Goal: Transaction & Acquisition: Purchase product/service

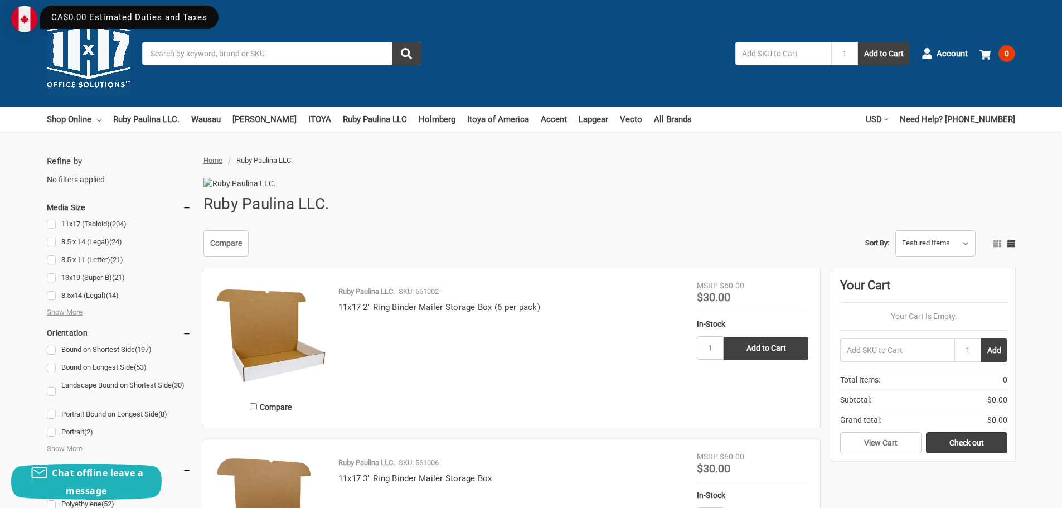
click at [300, 56] on input "Search" at bounding box center [281, 53] width 279 height 23
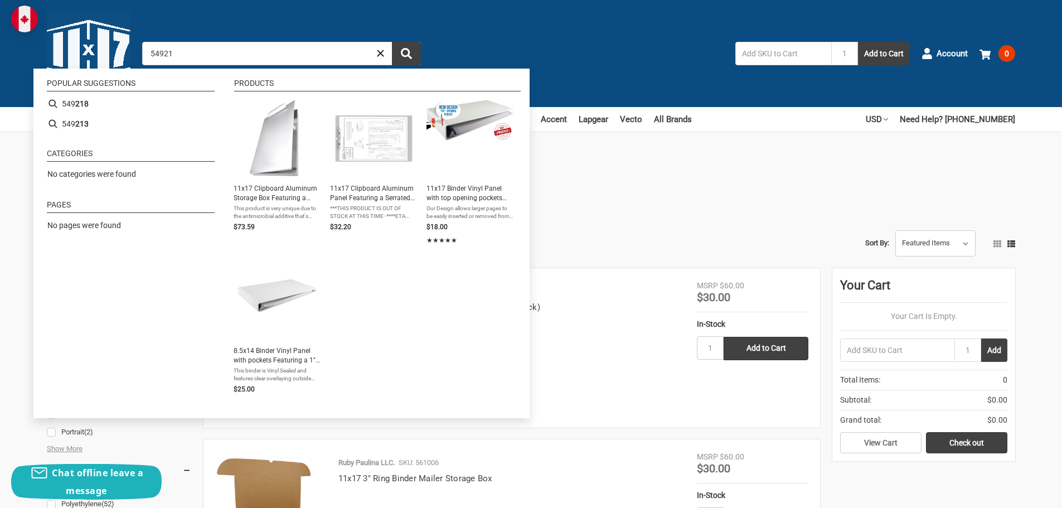
type input "549218"
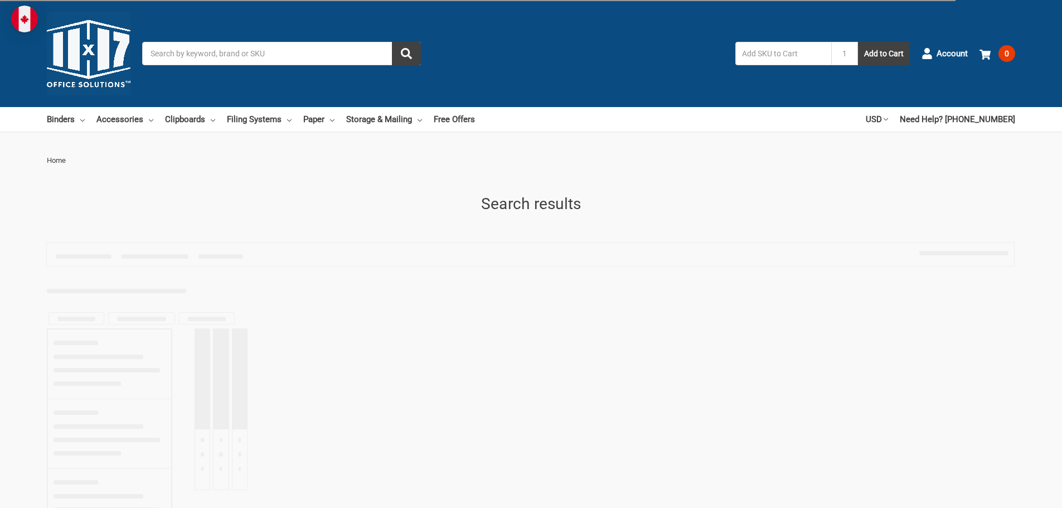
type input "549218"
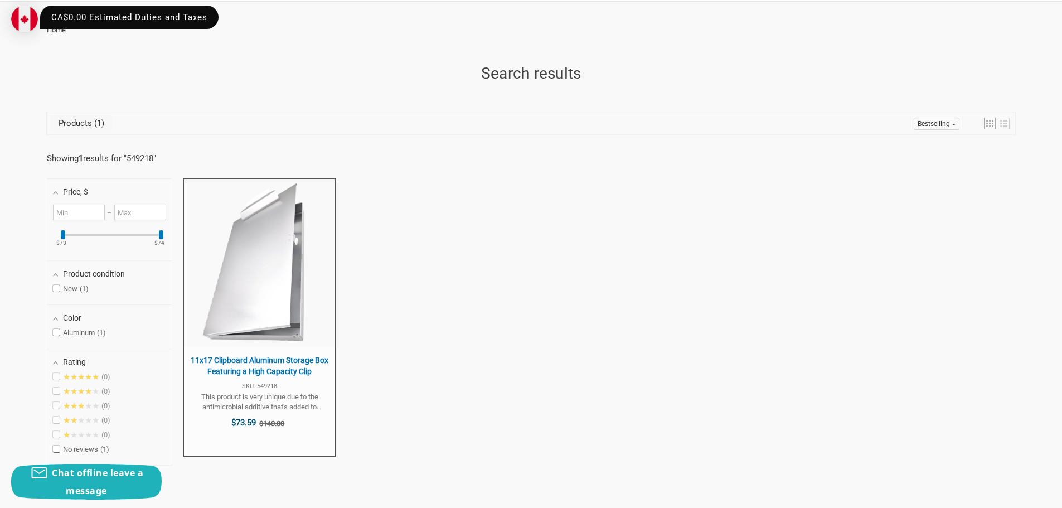
scroll to position [167, 0]
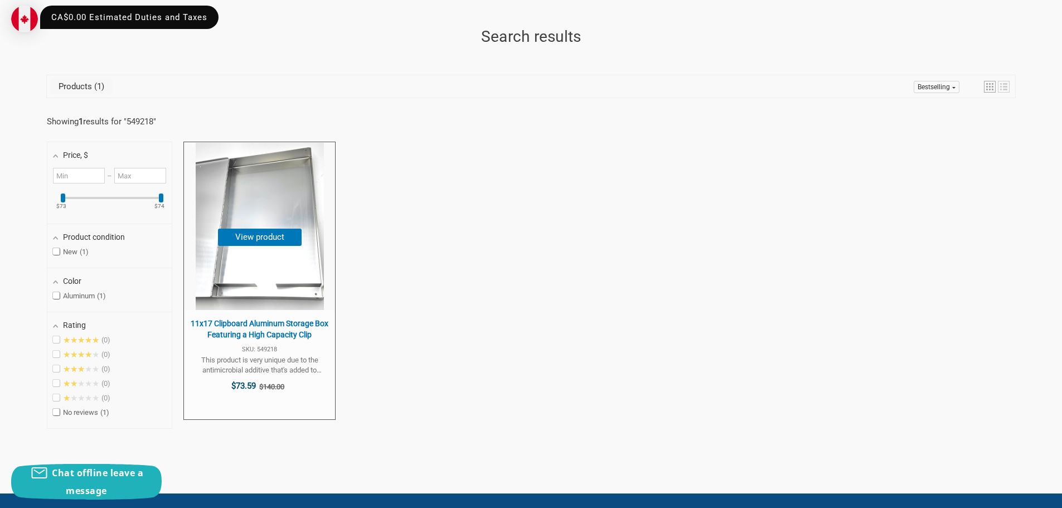
click at [298, 319] on span "11x17 Clipboard Aluminum Storage Box Featuring a High Capacity Clip" at bounding box center [259, 329] width 140 height 22
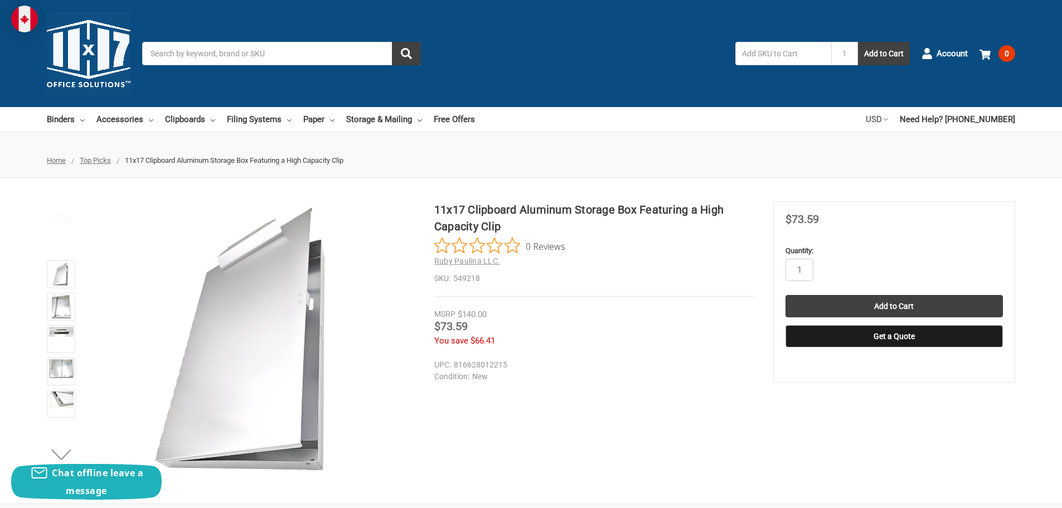
click at [888, 121] on link "USD" at bounding box center [876, 119] width 22 height 25
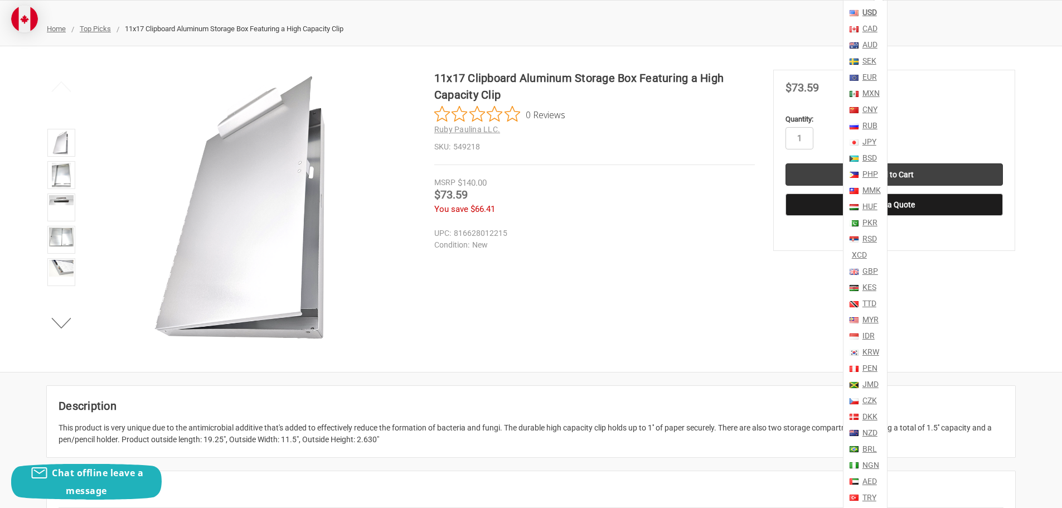
click at [877, 26] on link "CAD" at bounding box center [868, 29] width 17 height 16
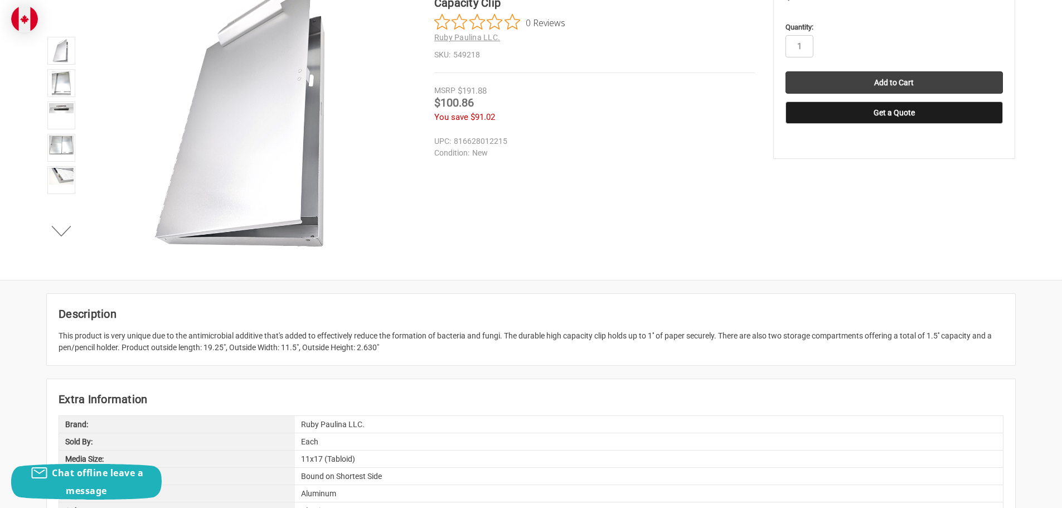
scroll to position [223, 0]
click at [62, 143] on img at bounding box center [61, 145] width 25 height 19
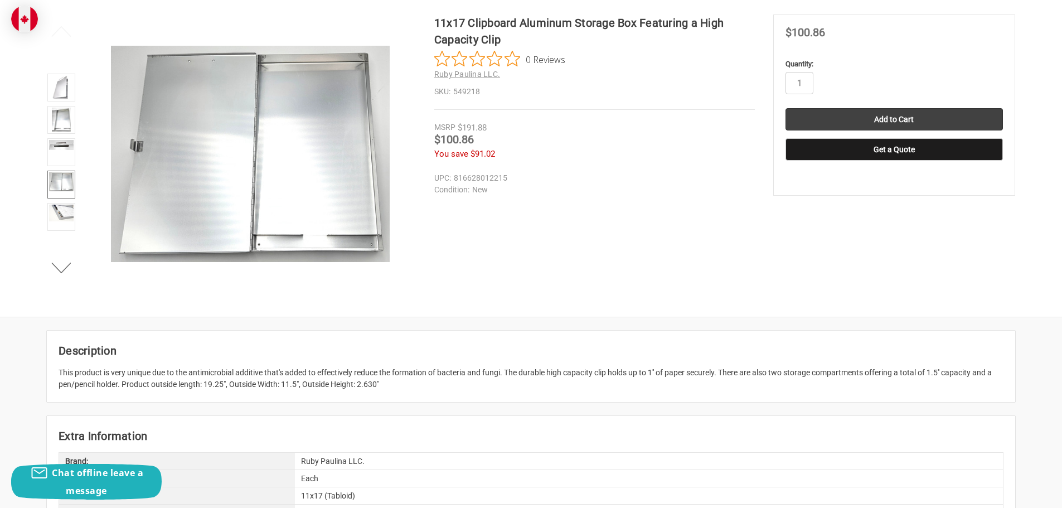
scroll to position [167, 0]
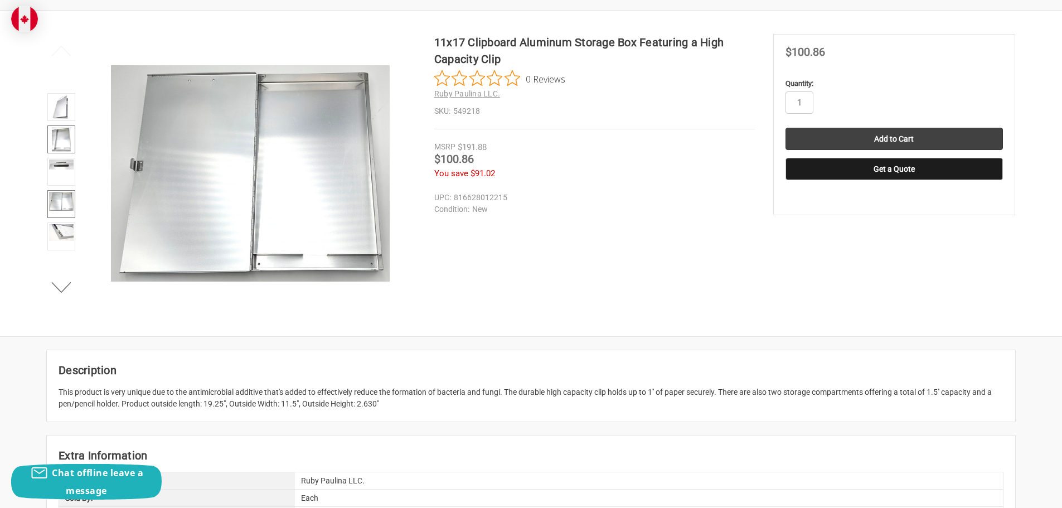
click at [64, 133] on img at bounding box center [61, 139] width 19 height 25
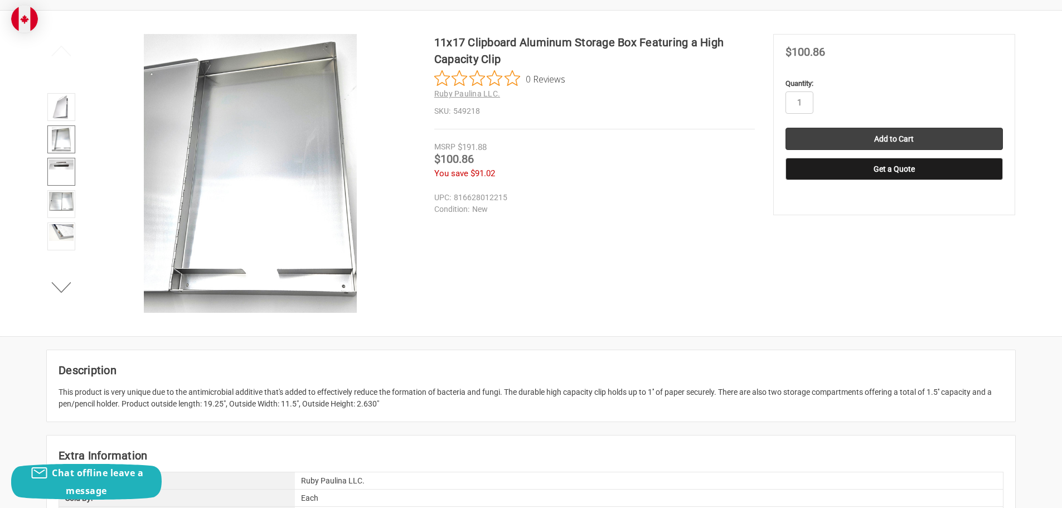
click at [65, 166] on img at bounding box center [61, 164] width 25 height 10
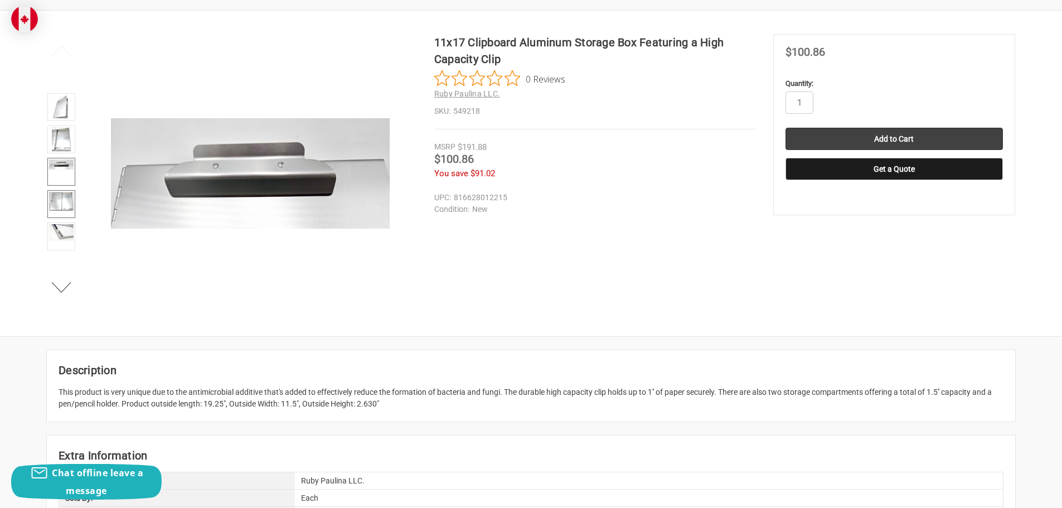
click at [62, 200] on img at bounding box center [61, 201] width 25 height 19
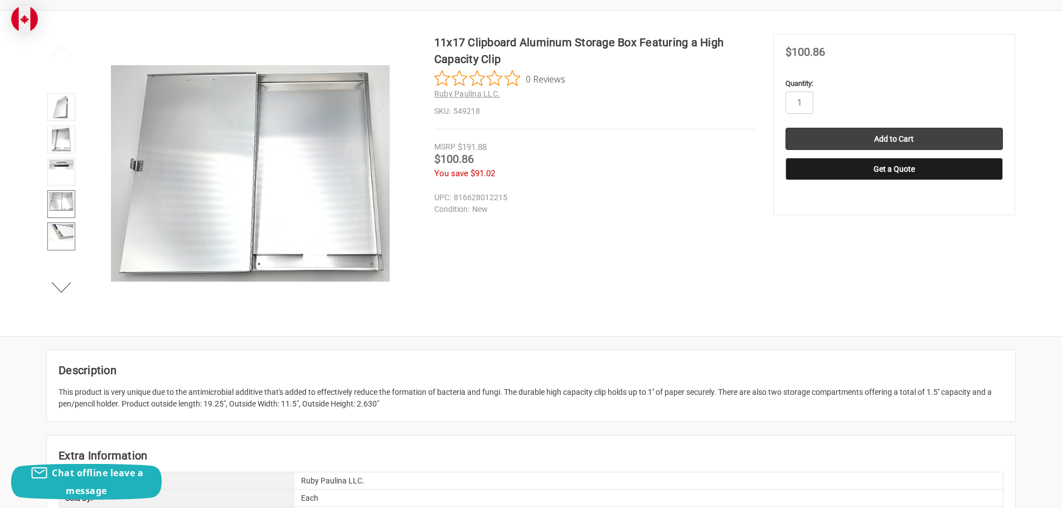
click at [64, 238] on img at bounding box center [61, 232] width 25 height 17
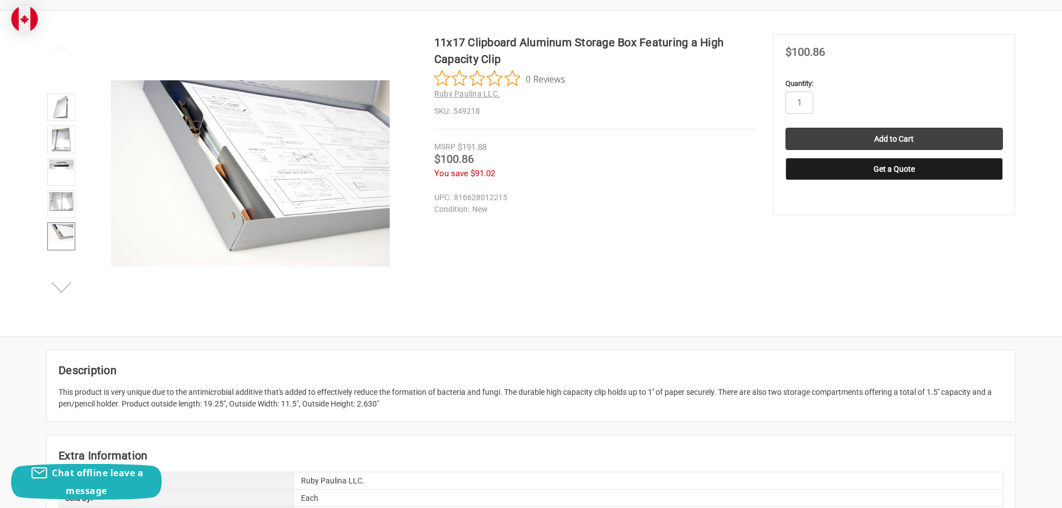
click at [61, 285] on button "Next" at bounding box center [62, 287] width 34 height 22
click at [61, 239] on img at bounding box center [61, 232] width 25 height 17
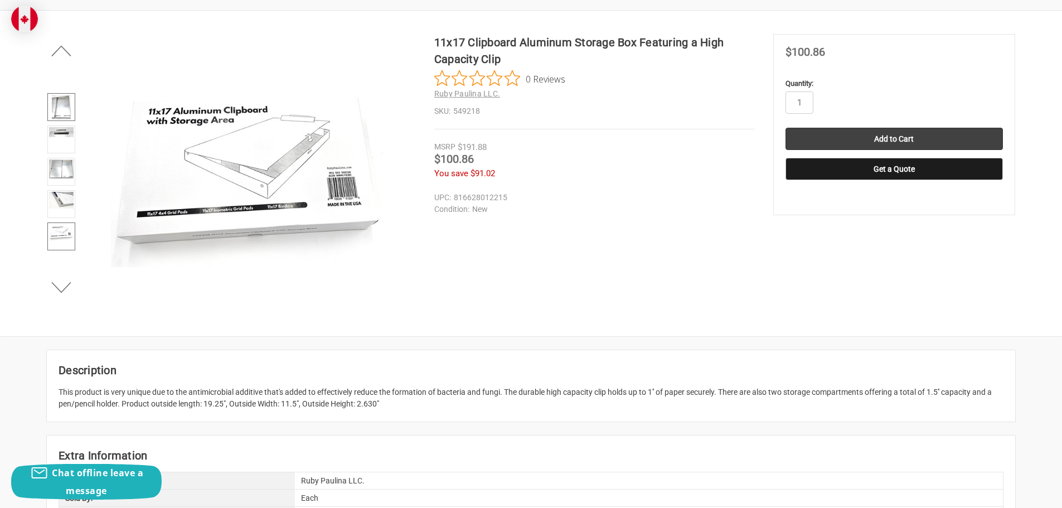
click at [54, 104] on img at bounding box center [61, 107] width 19 height 25
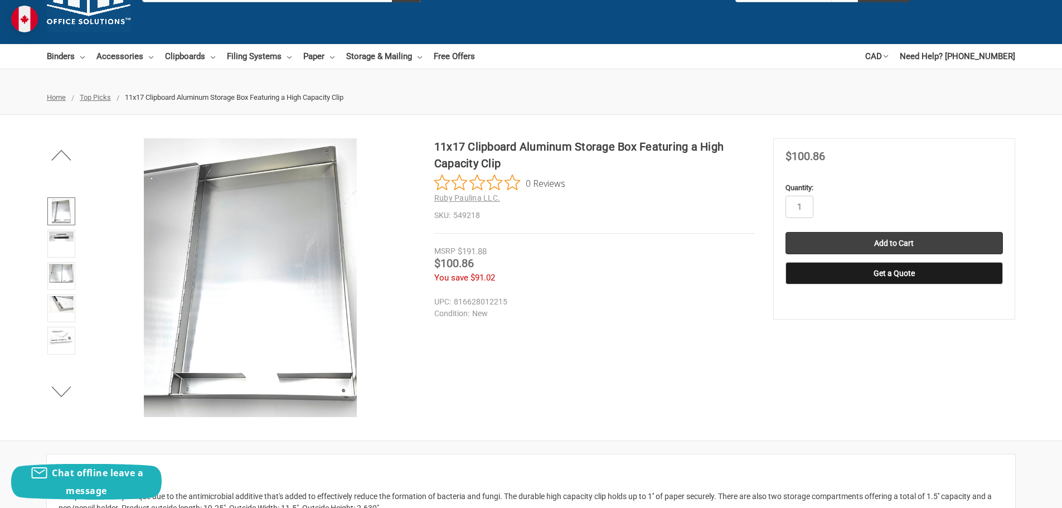
scroll to position [0, 0]
